Goal: Entertainment & Leisure: Consume media (video, audio)

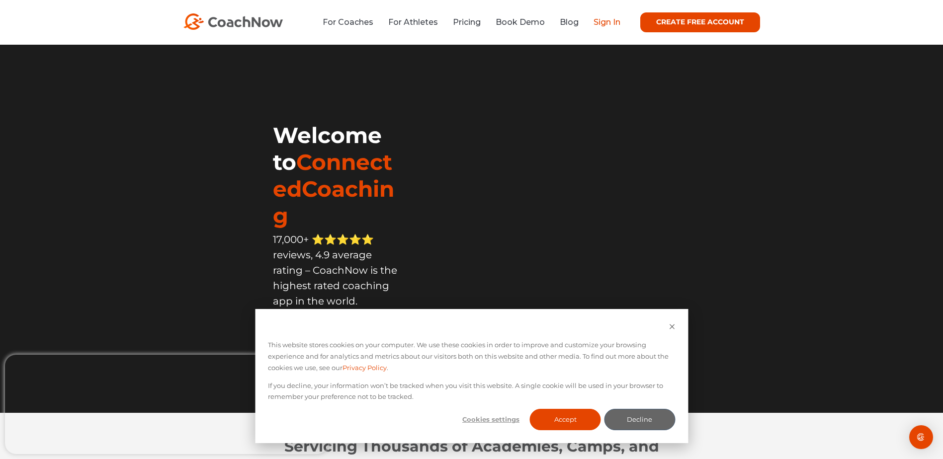
click at [607, 18] on link "Sign In" at bounding box center [607, 21] width 27 height 9
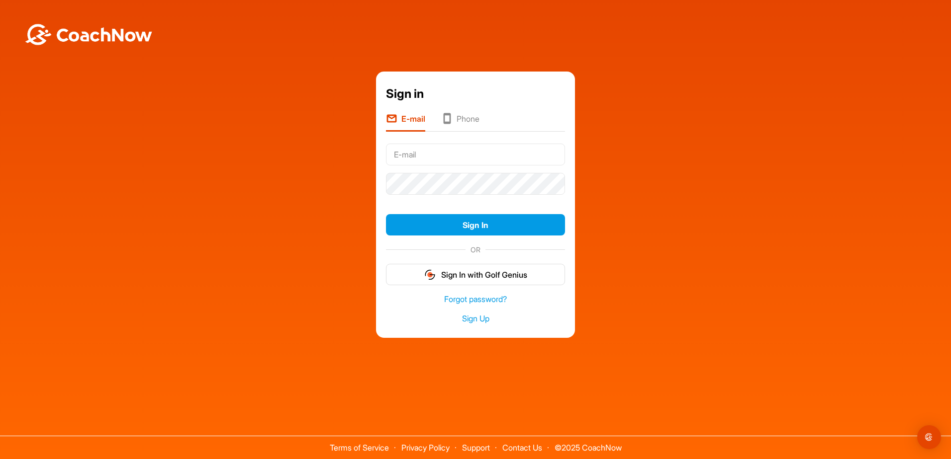
click at [432, 155] on input "text" at bounding box center [475, 155] width 179 height 22
type input "[EMAIL_ADDRESS][DOMAIN_NAME]"
click at [386, 214] on button "Sign In" at bounding box center [475, 224] width 179 height 21
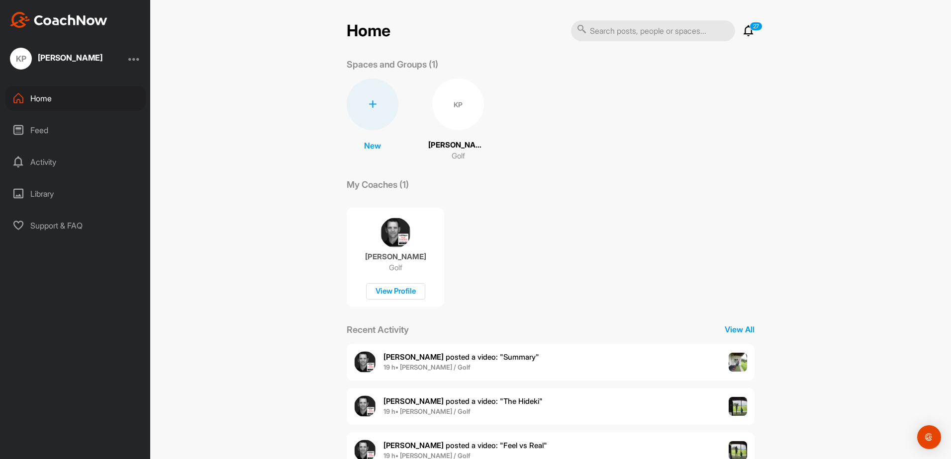
click at [454, 110] on div "KP" at bounding box center [458, 105] width 52 height 52
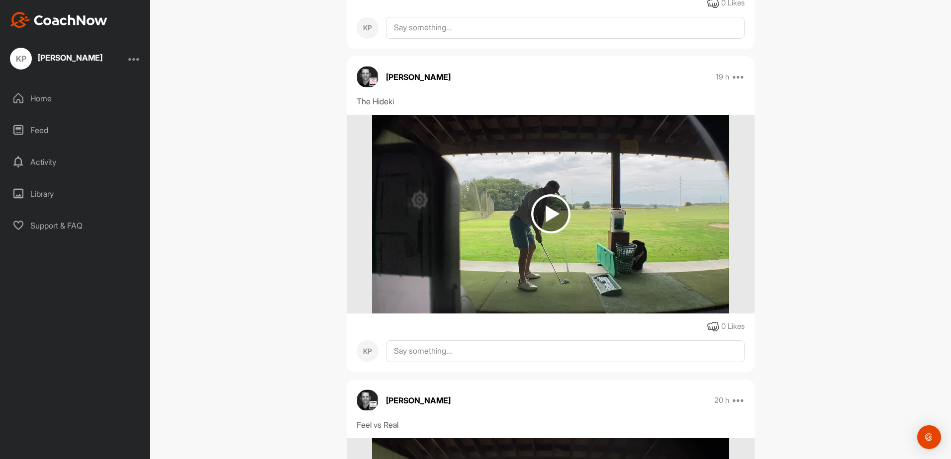
scroll to position [447, 0]
click at [538, 204] on img at bounding box center [550, 213] width 39 height 39
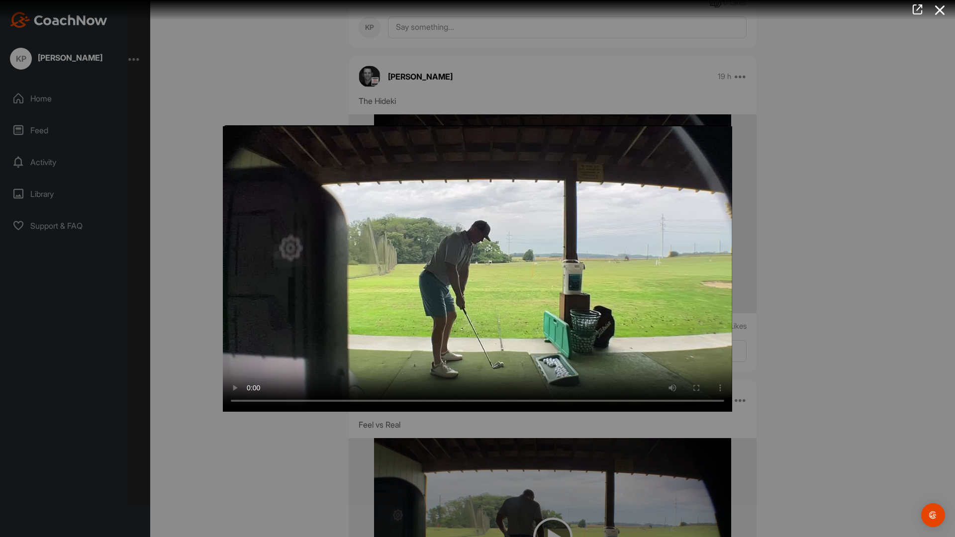
click at [286, 412] on video "Video Player" at bounding box center [477, 268] width 509 height 286
click at [346, 412] on video "Video Player" at bounding box center [477, 268] width 509 height 286
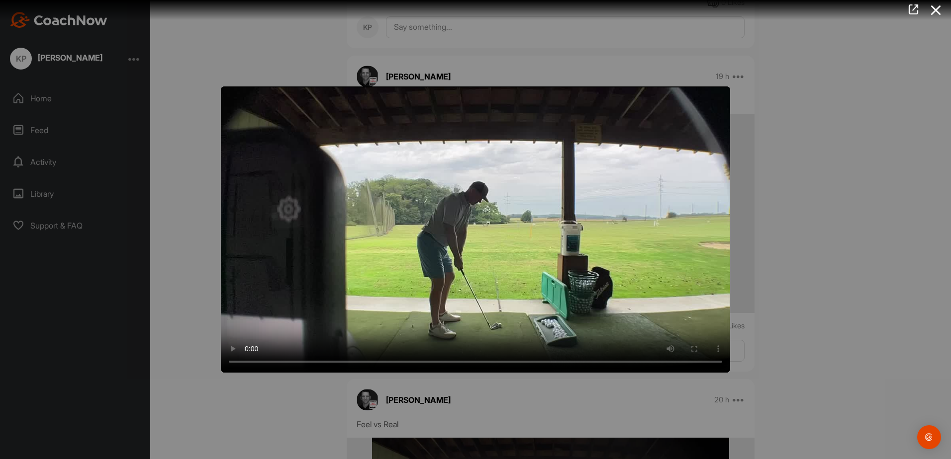
click at [249, 418] on div at bounding box center [475, 229] width 951 height 459
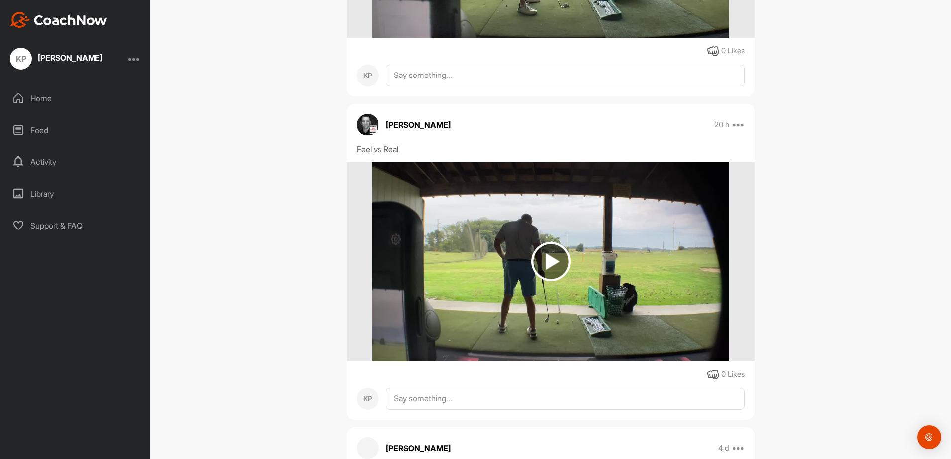
scroll to position [696, 0]
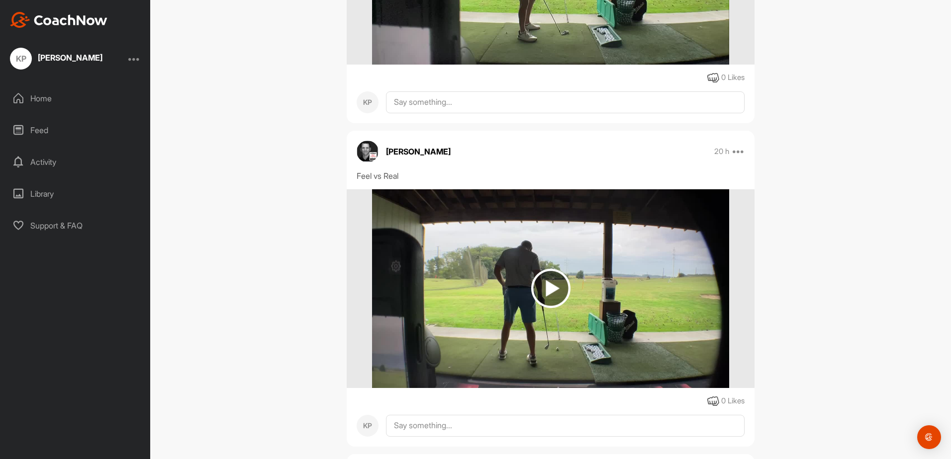
click at [541, 300] on img at bounding box center [550, 288] width 39 height 39
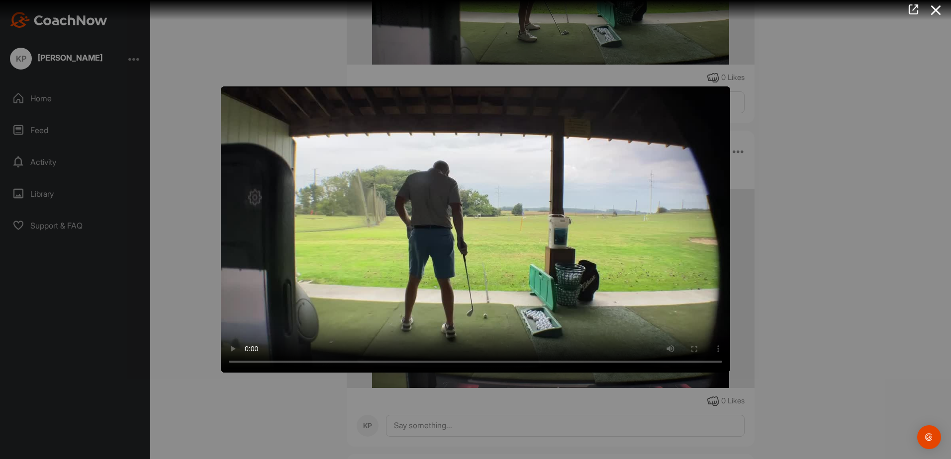
drag, startPoint x: 274, startPoint y: 448, endPoint x: 277, endPoint y: 442, distance: 6.5
click at [275, 446] on div at bounding box center [475, 229] width 951 height 459
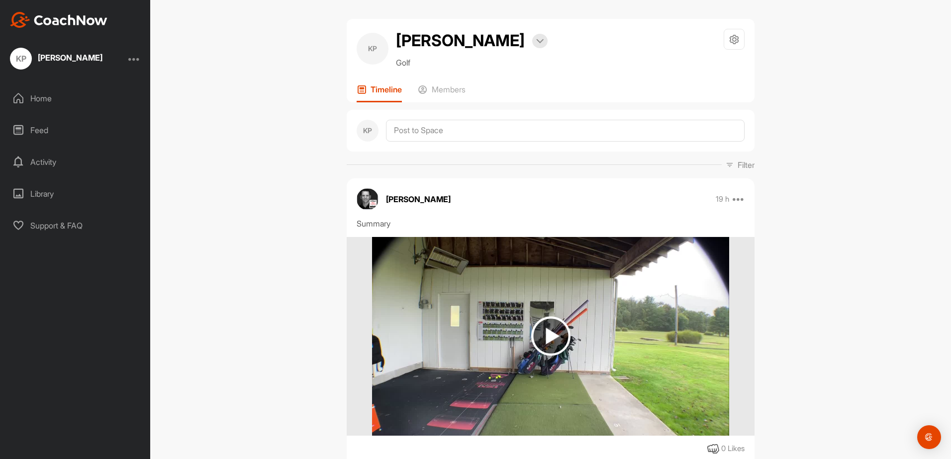
scroll to position [0, 0]
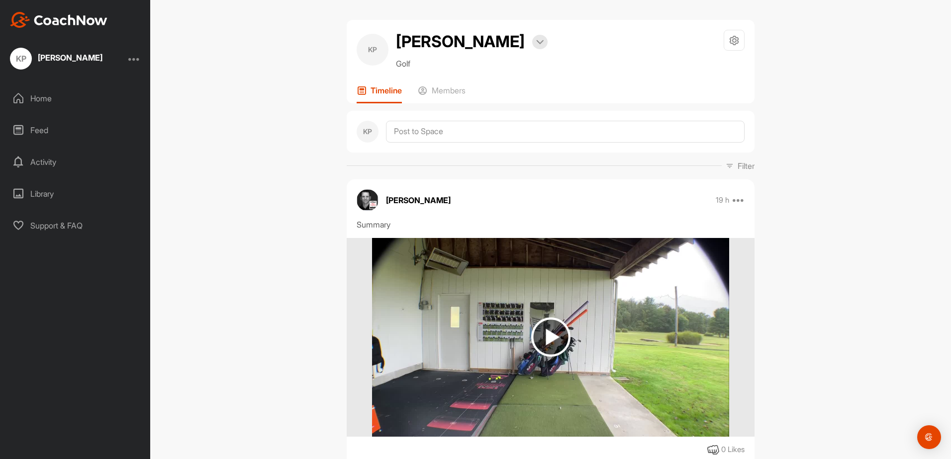
click at [554, 326] on img at bounding box center [550, 337] width 39 height 39
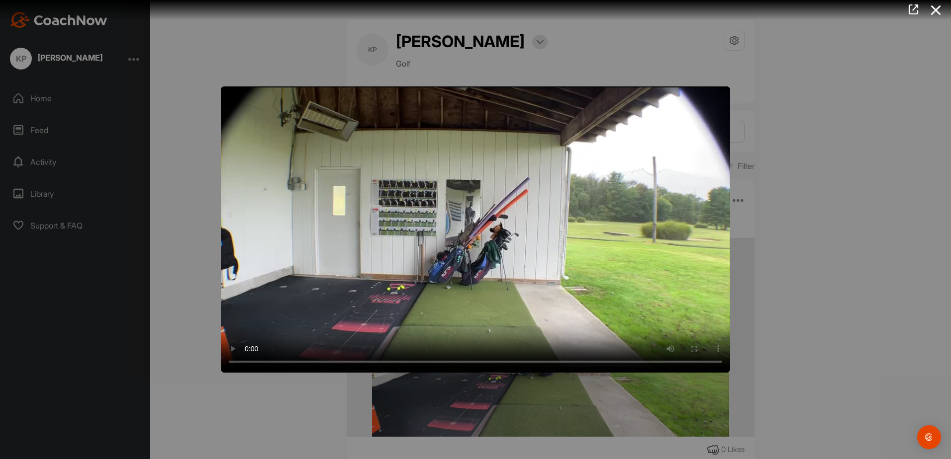
click at [597, 263] on video "Video Player" at bounding box center [475, 230] width 509 height 286
click at [936, 7] on icon at bounding box center [935, 10] width 23 height 18
